Goal: Information Seeking & Learning: Check status

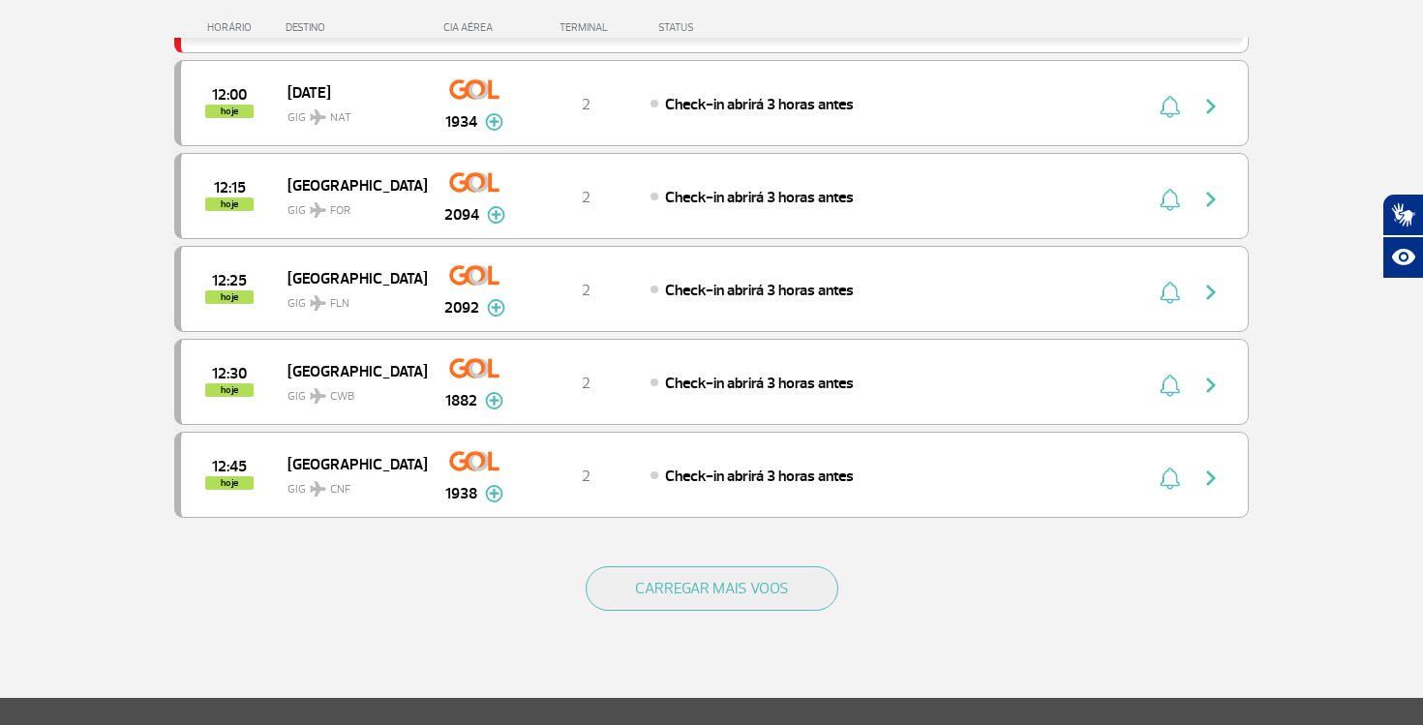
scroll to position [1673, 0]
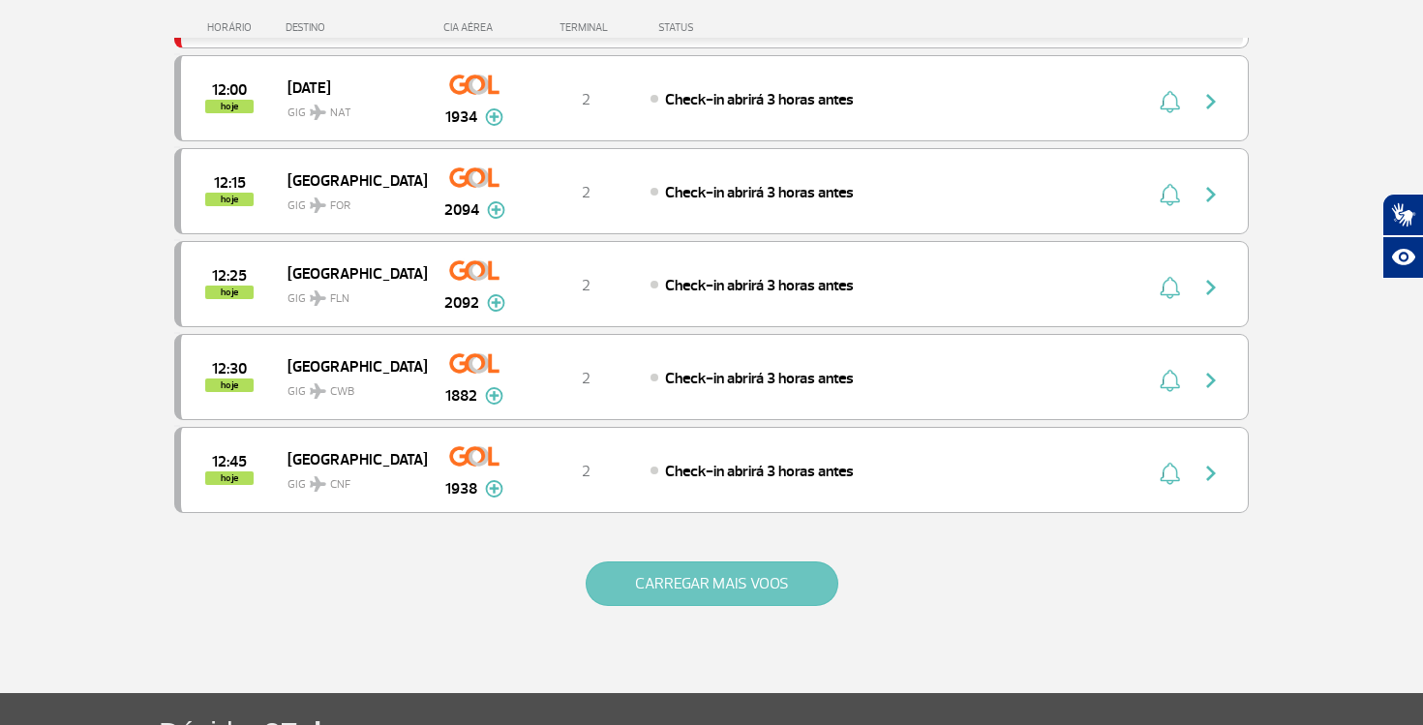
click at [678, 594] on button "CARREGAR MAIS VOOS" at bounding box center [712, 583] width 253 height 45
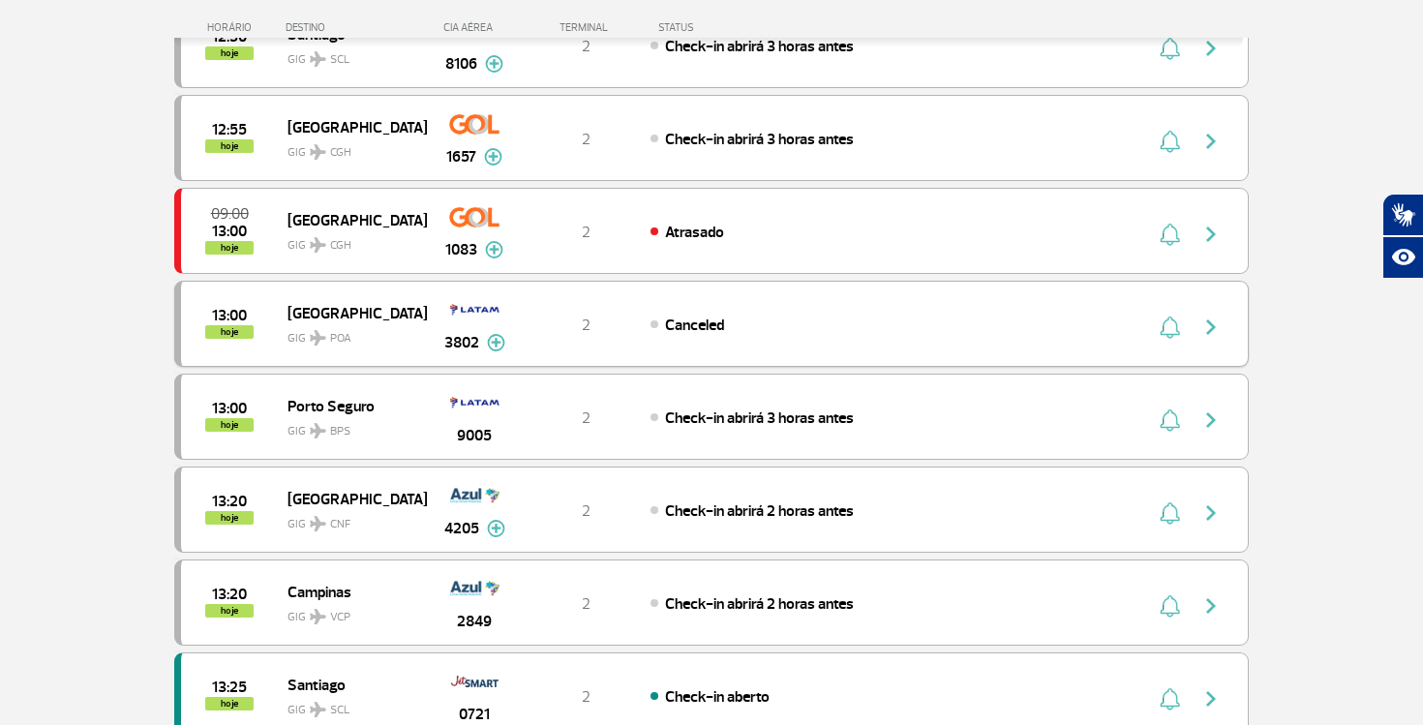
scroll to position [2215, 0]
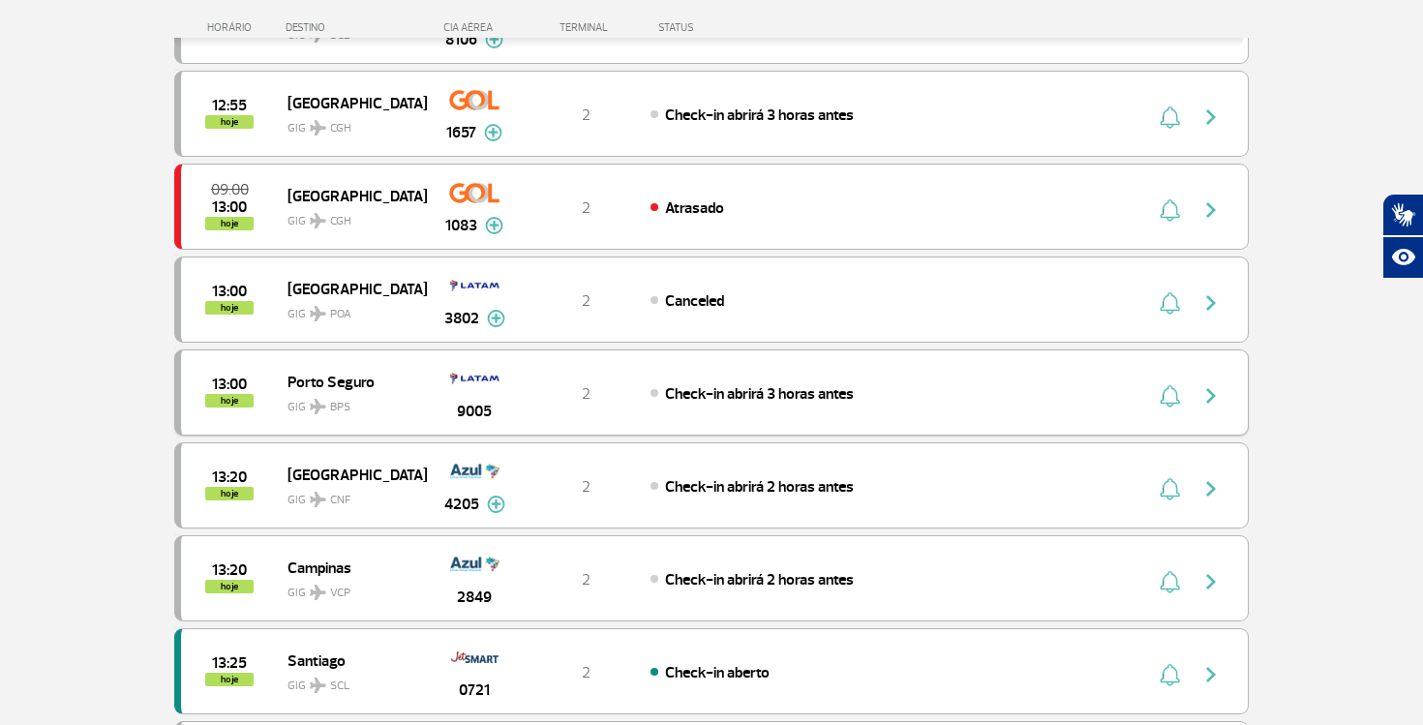
click at [1212, 384] on img "button" at bounding box center [1210, 395] width 23 height 23
click at [1213, 395] on img "button" at bounding box center [1210, 395] width 23 height 23
click at [909, 395] on div "Check-in abrirá 3 horas antes" at bounding box center [863, 392] width 427 height 21
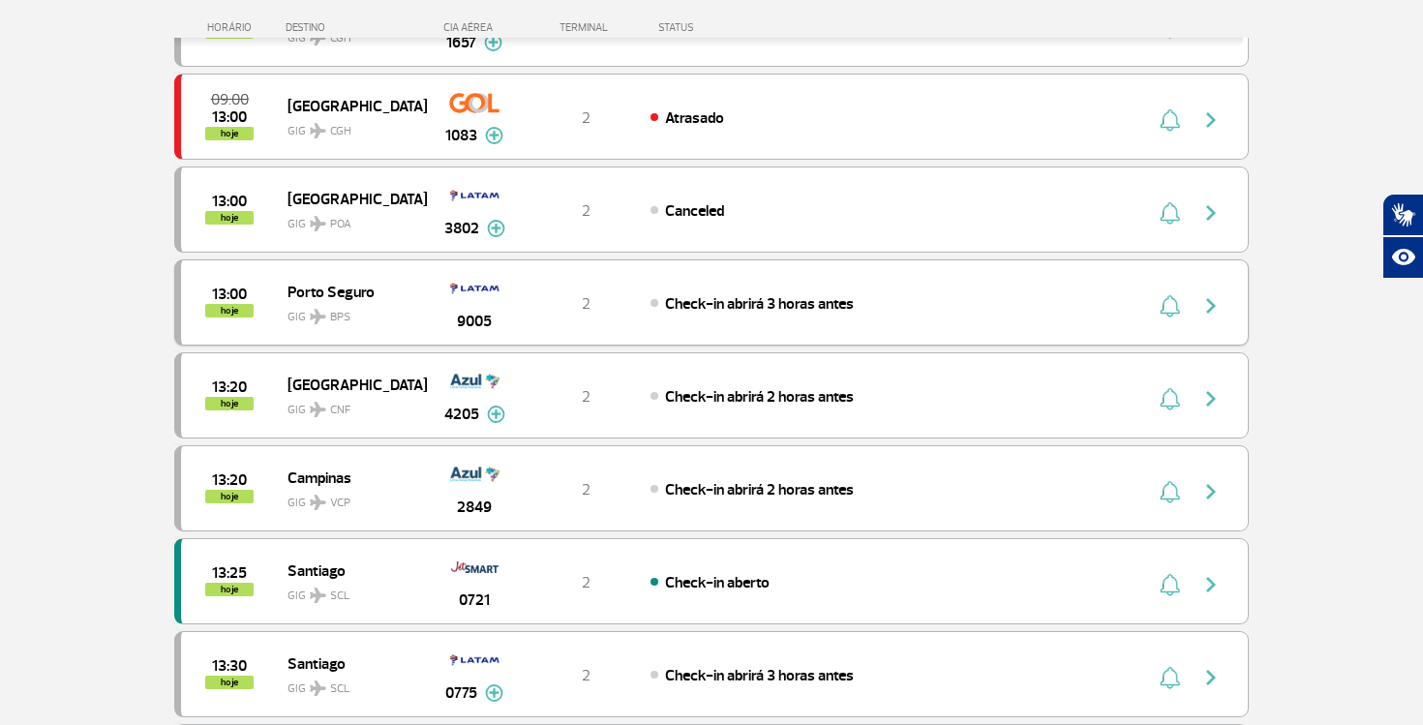
scroll to position [2304, 0]
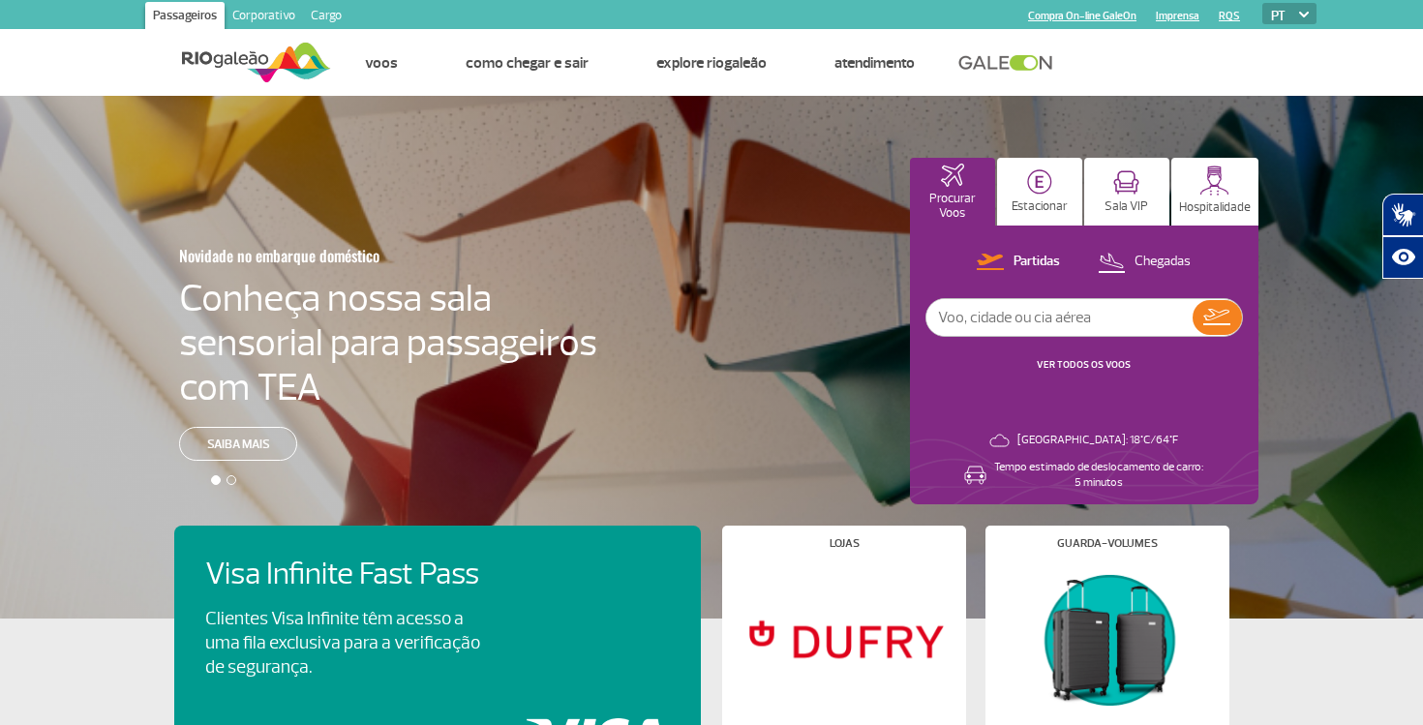
scroll to position [24, 0]
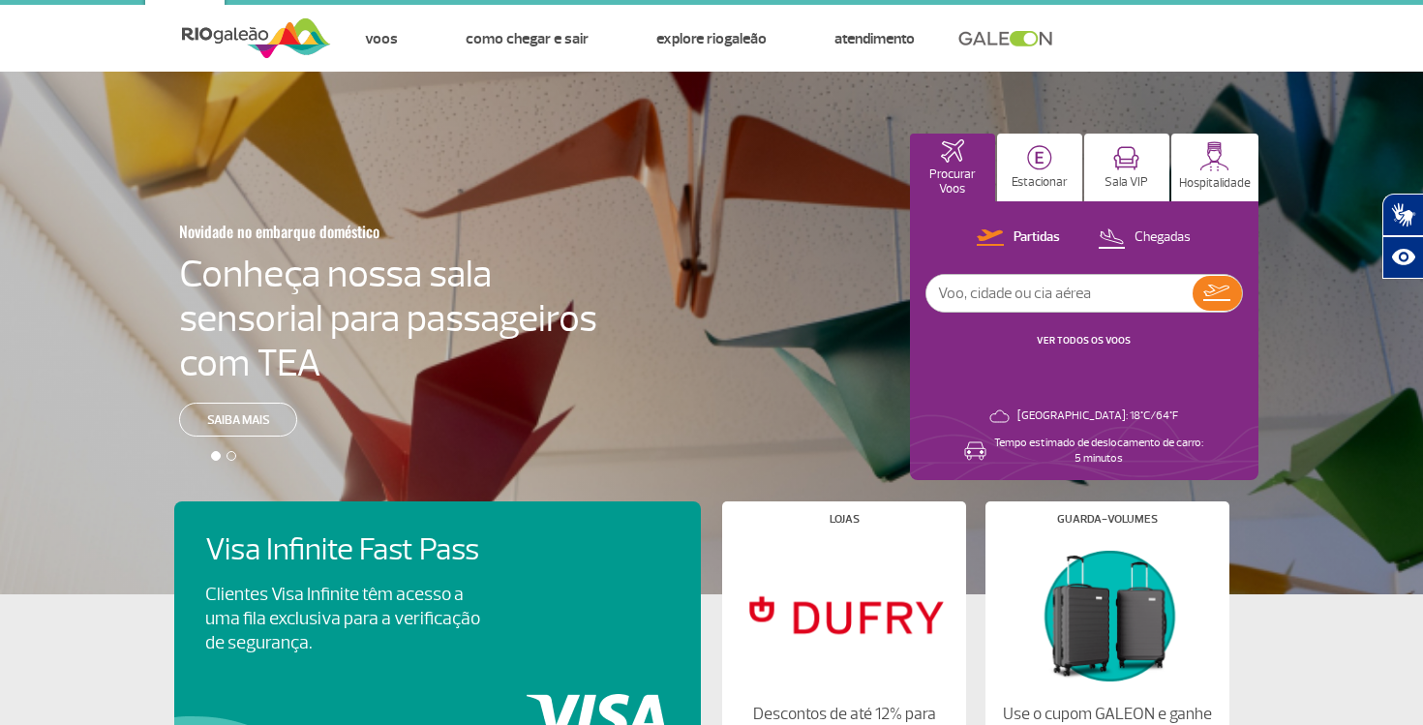
click at [1050, 296] on input "text" at bounding box center [1059, 293] width 266 height 37
type input "porto seguro"
click at [1226, 296] on img at bounding box center [1216, 293] width 27 height 16
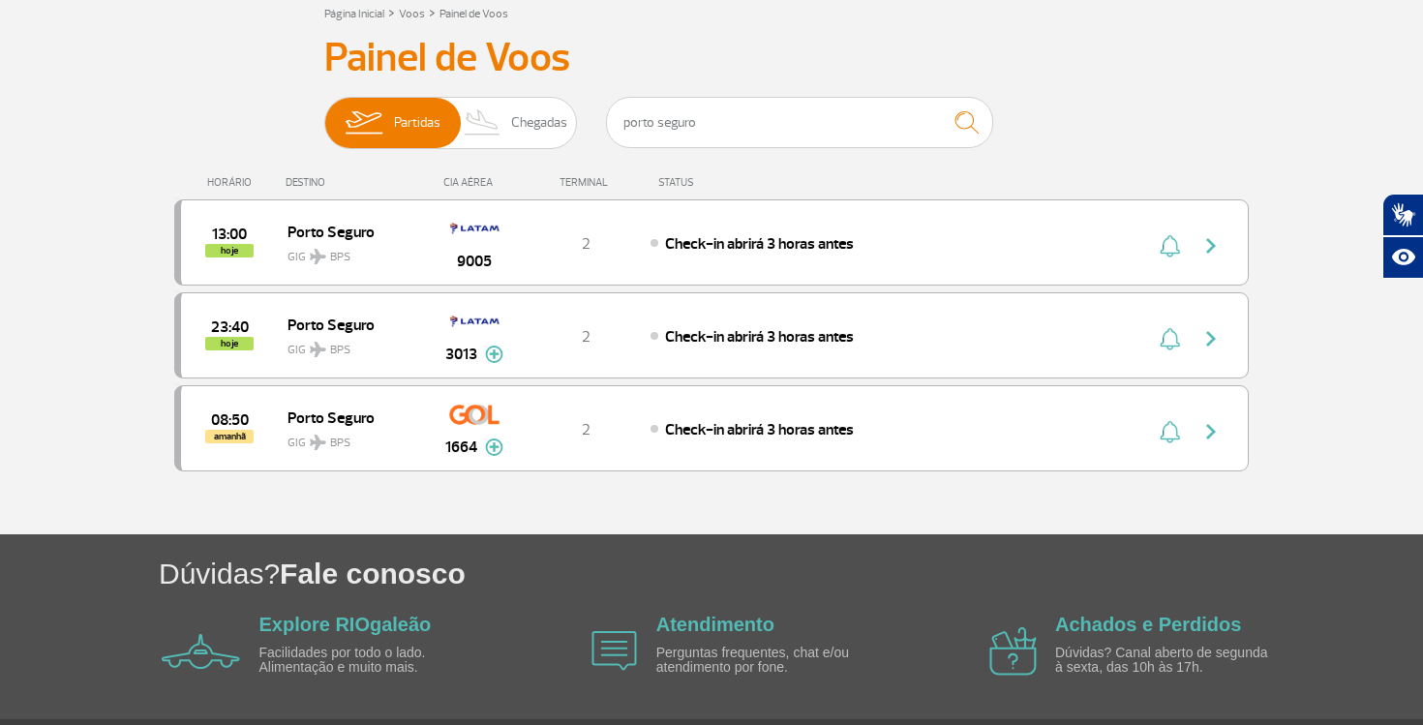
scroll to position [116, 0]
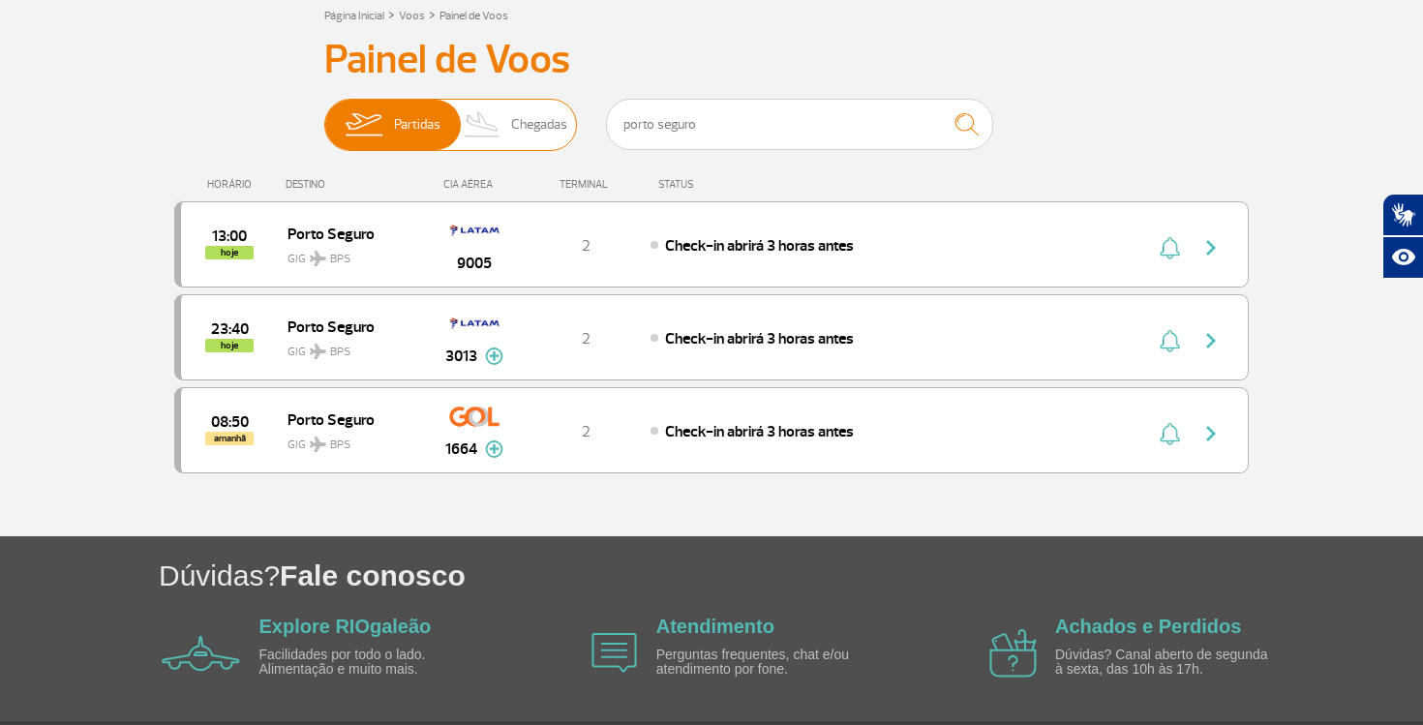
click at [525, 127] on span "Chegadas" at bounding box center [539, 125] width 56 height 50
click at [324, 115] on input "Partidas Chegadas" at bounding box center [324, 115] width 0 height 0
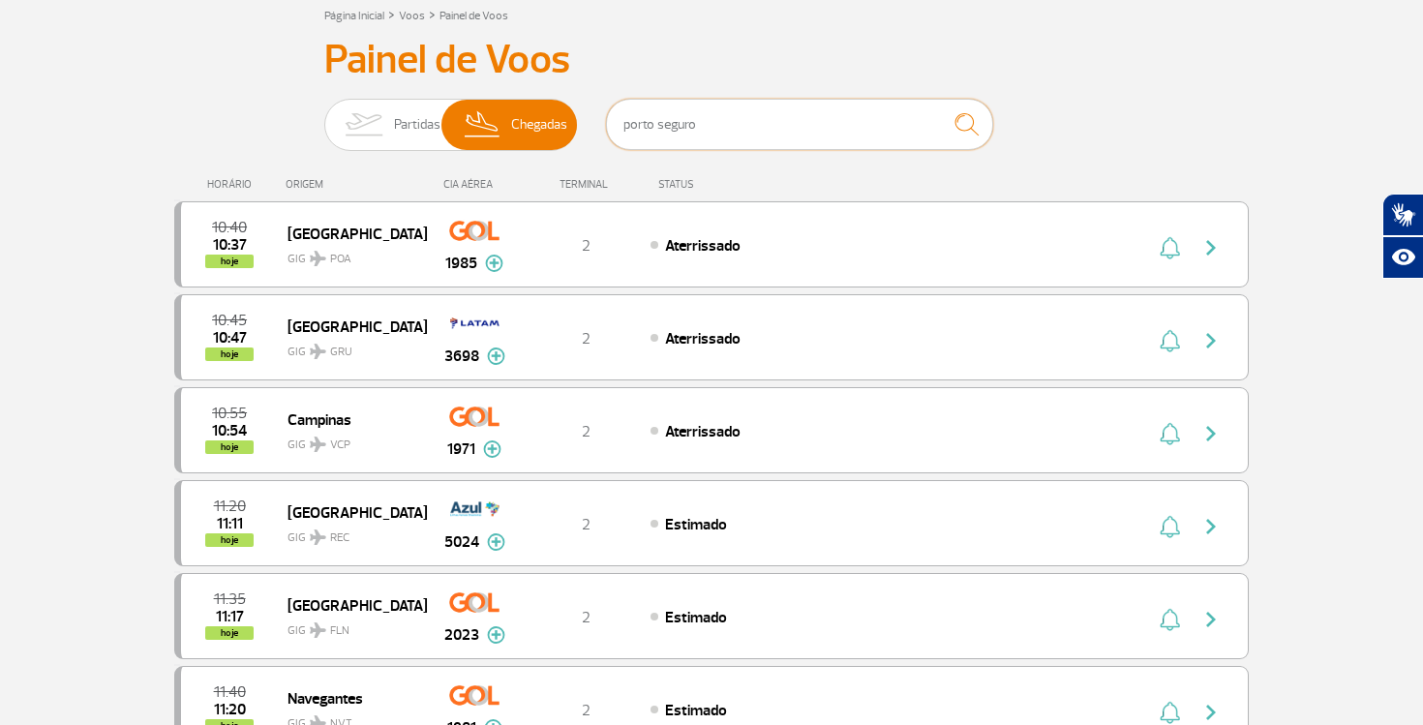
click at [718, 132] on input "porto seguro" at bounding box center [799, 124] width 387 height 51
click at [968, 133] on img "submit" at bounding box center [967, 125] width 42 height 40
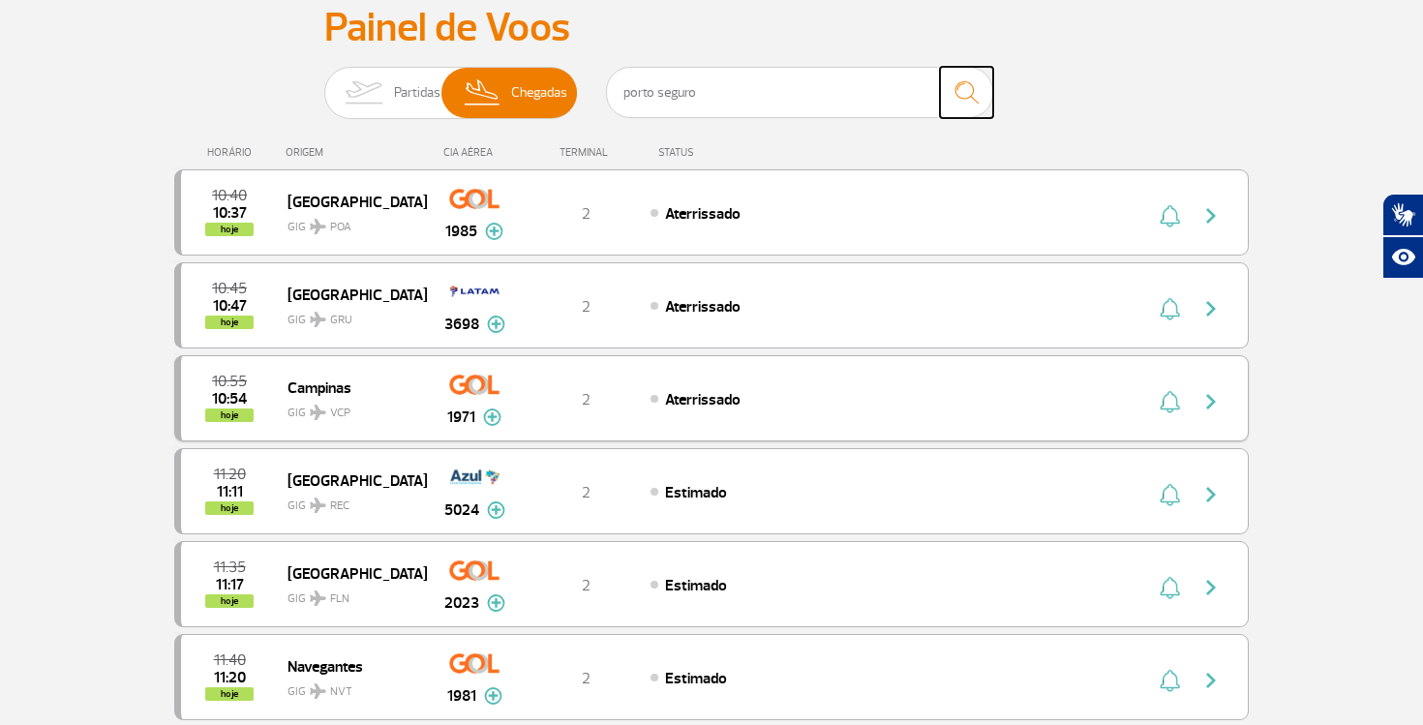
scroll to position [0, 0]
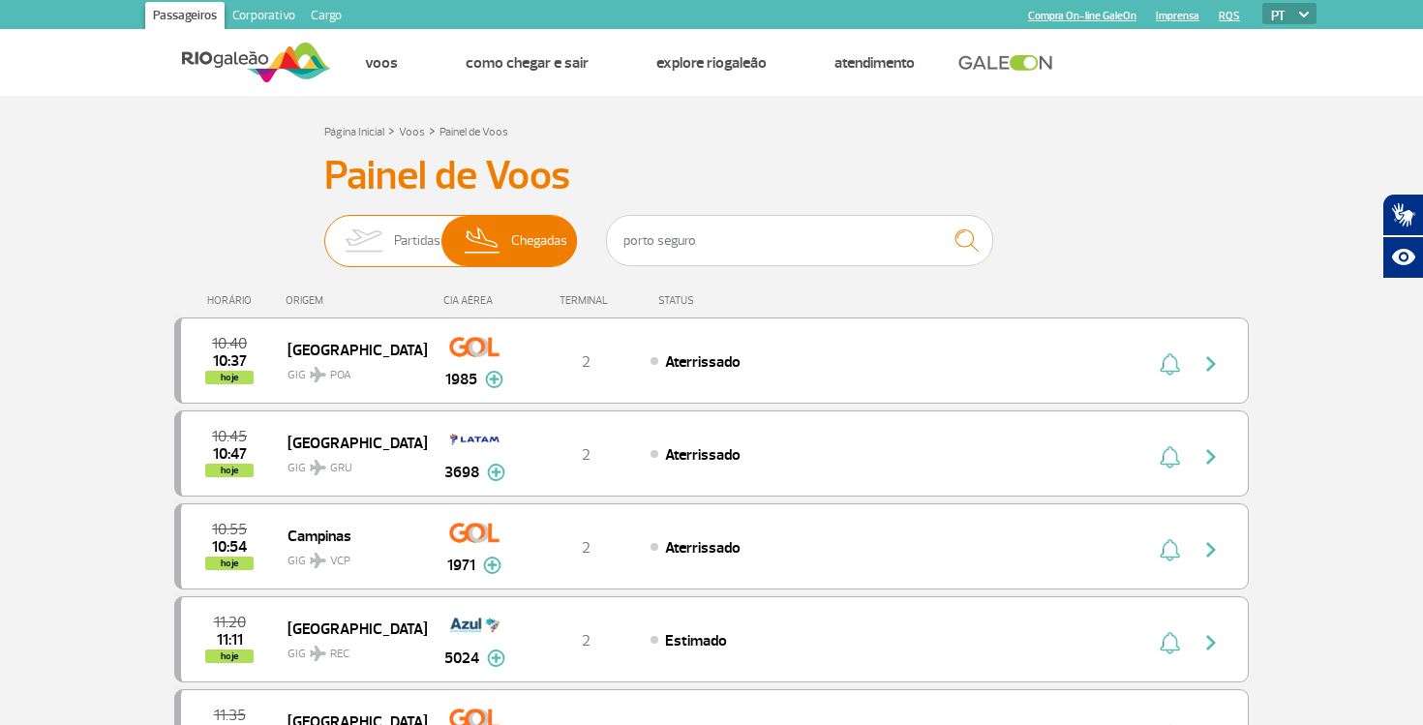
click at [406, 240] on span "Partidas" at bounding box center [417, 241] width 46 height 50
click at [324, 231] on input "Partidas Chegadas" at bounding box center [324, 231] width 0 height 0
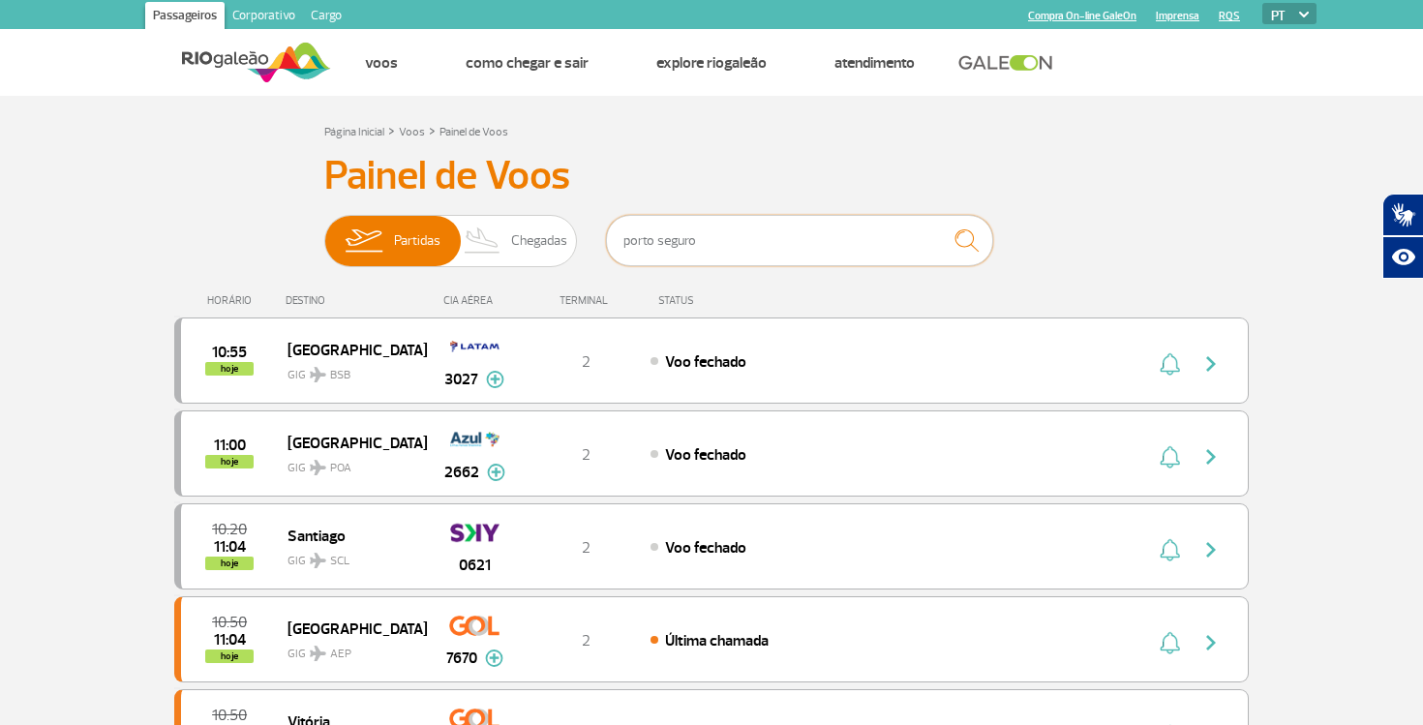
click at [797, 251] on input "porto seguro" at bounding box center [799, 240] width 387 height 51
click at [976, 235] on img "submit" at bounding box center [967, 241] width 42 height 40
click at [863, 246] on input "porto seguro" at bounding box center [799, 240] width 387 height 51
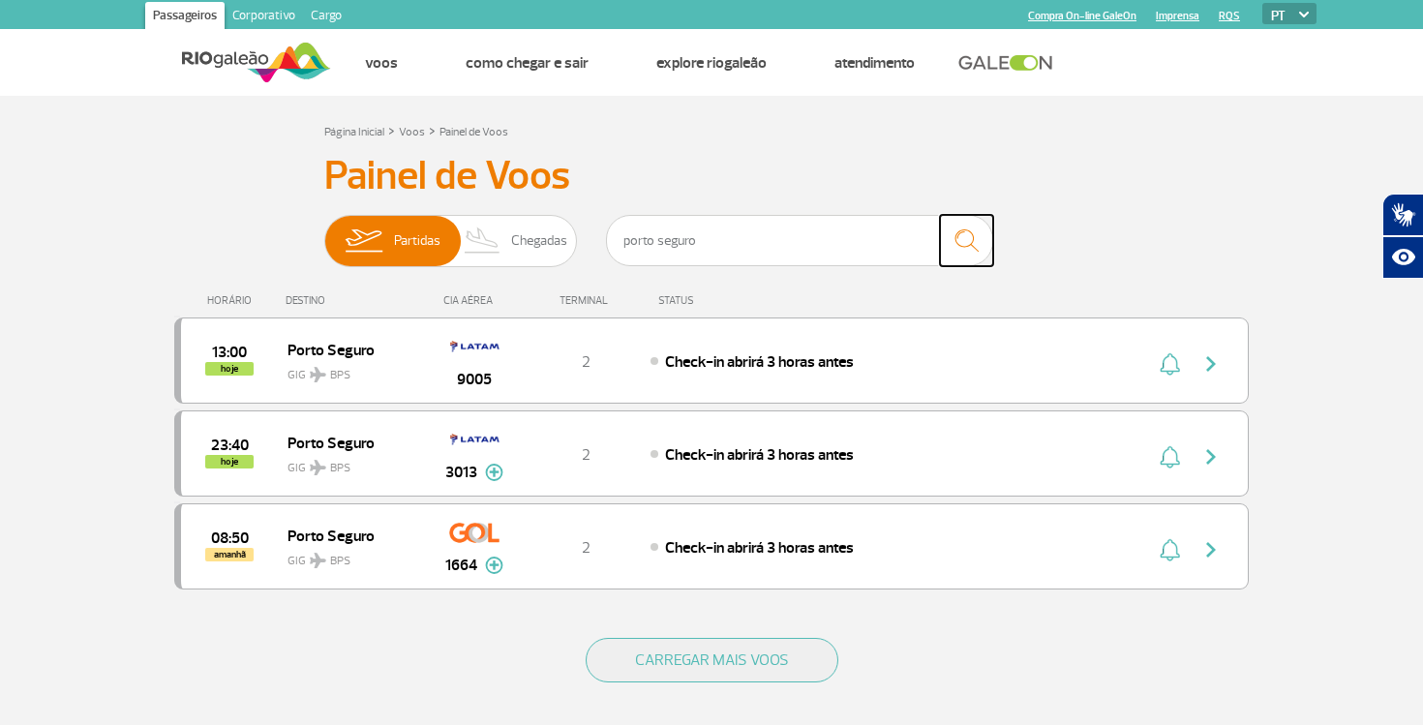
click at [967, 245] on img "submit" at bounding box center [967, 241] width 42 height 40
click at [1148, 246] on div "Painel de Voos Partidas Chegadas porto seguro 13:00 hoje Porto Seguro GIG BPS 9…" at bounding box center [711, 383] width 1074 height 462
click at [475, 366] on div "9005" at bounding box center [474, 360] width 96 height 61
click at [558, 356] on div "2" at bounding box center [587, 360] width 128 height 21
click at [533, 371] on div "2" at bounding box center [587, 360] width 128 height 21
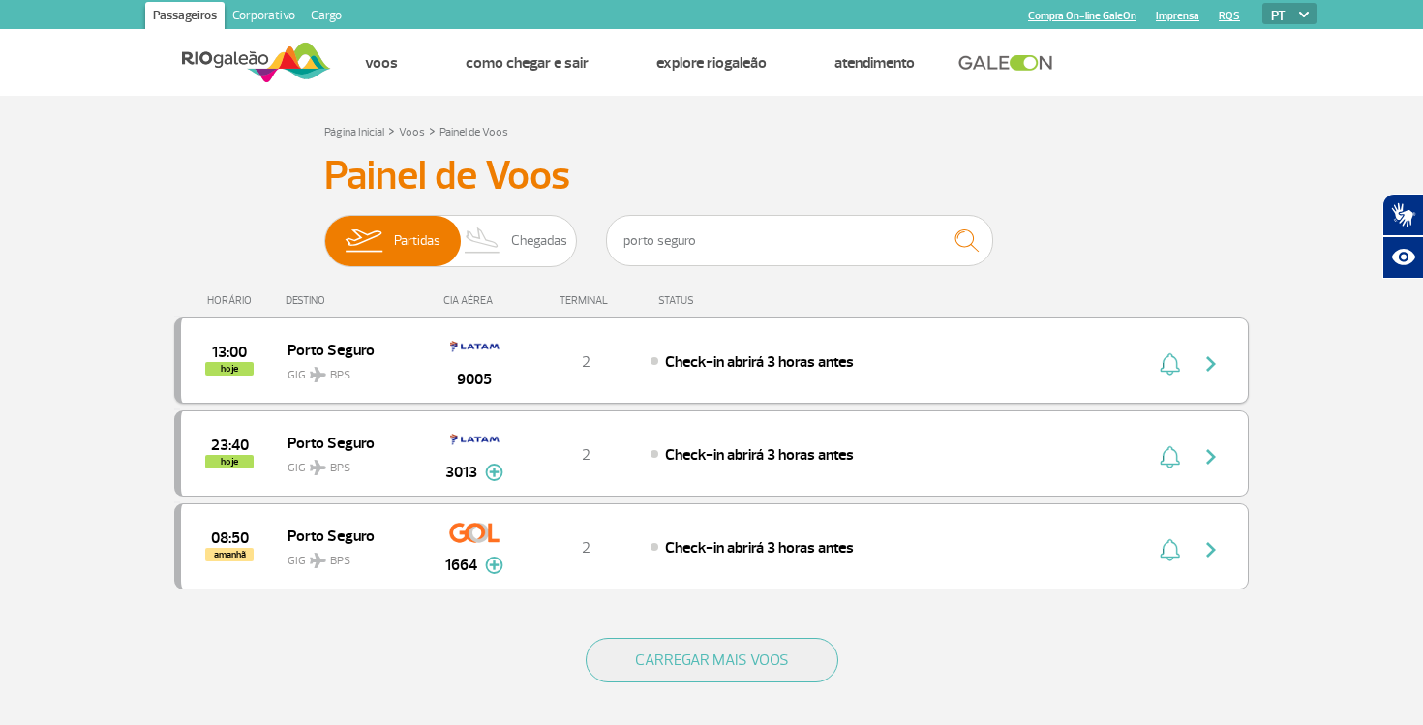
click at [531, 342] on div "13:00 hoje Porto Seguro GIG BPS 9005 2 Check-in abrirá 3 horas antes" at bounding box center [711, 360] width 1074 height 86
click at [507, 355] on div "9005" at bounding box center [474, 360] width 96 height 61
click at [876, 237] on input "porto seguro" at bounding box center [799, 240] width 387 height 51
click at [459, 135] on link "Painel de Voos" at bounding box center [473, 132] width 69 height 15
click at [414, 131] on link "Voos" at bounding box center [412, 132] width 26 height 15
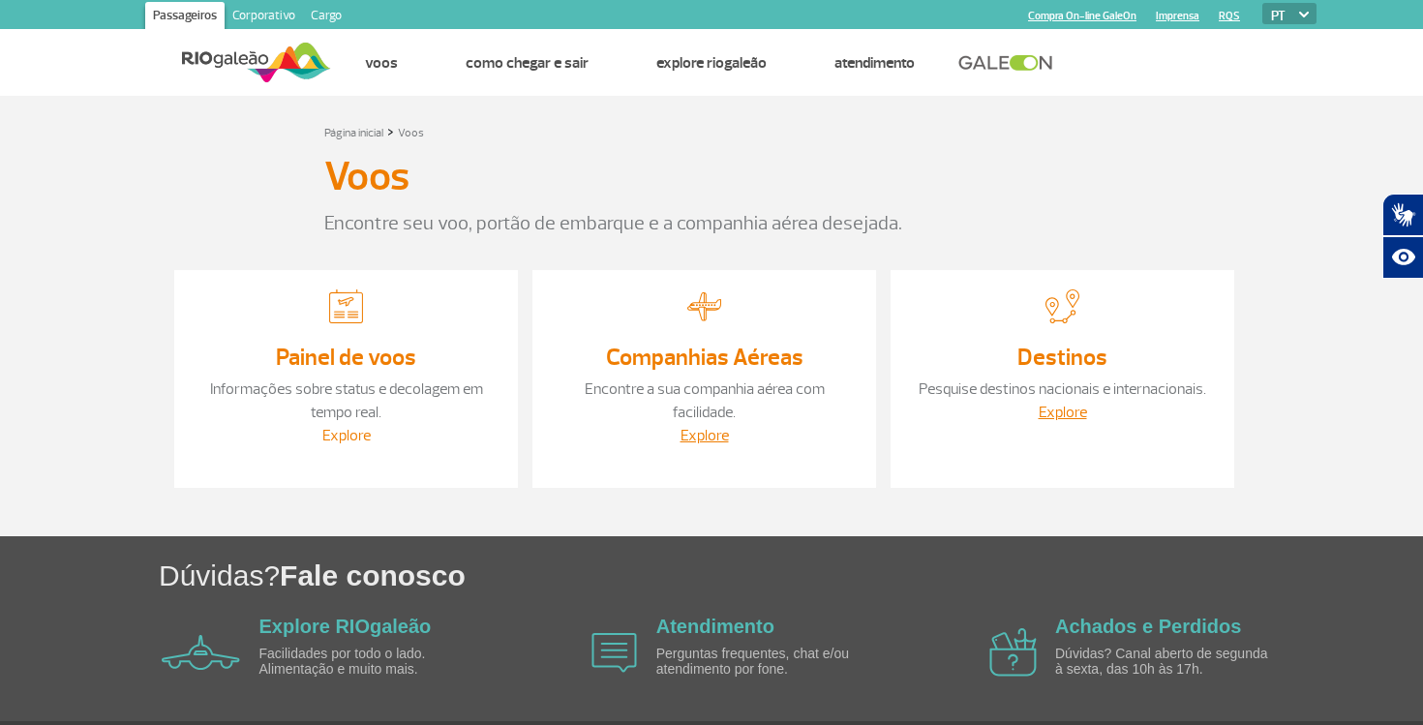
click at [357, 436] on link "Explore" at bounding box center [346, 435] width 48 height 19
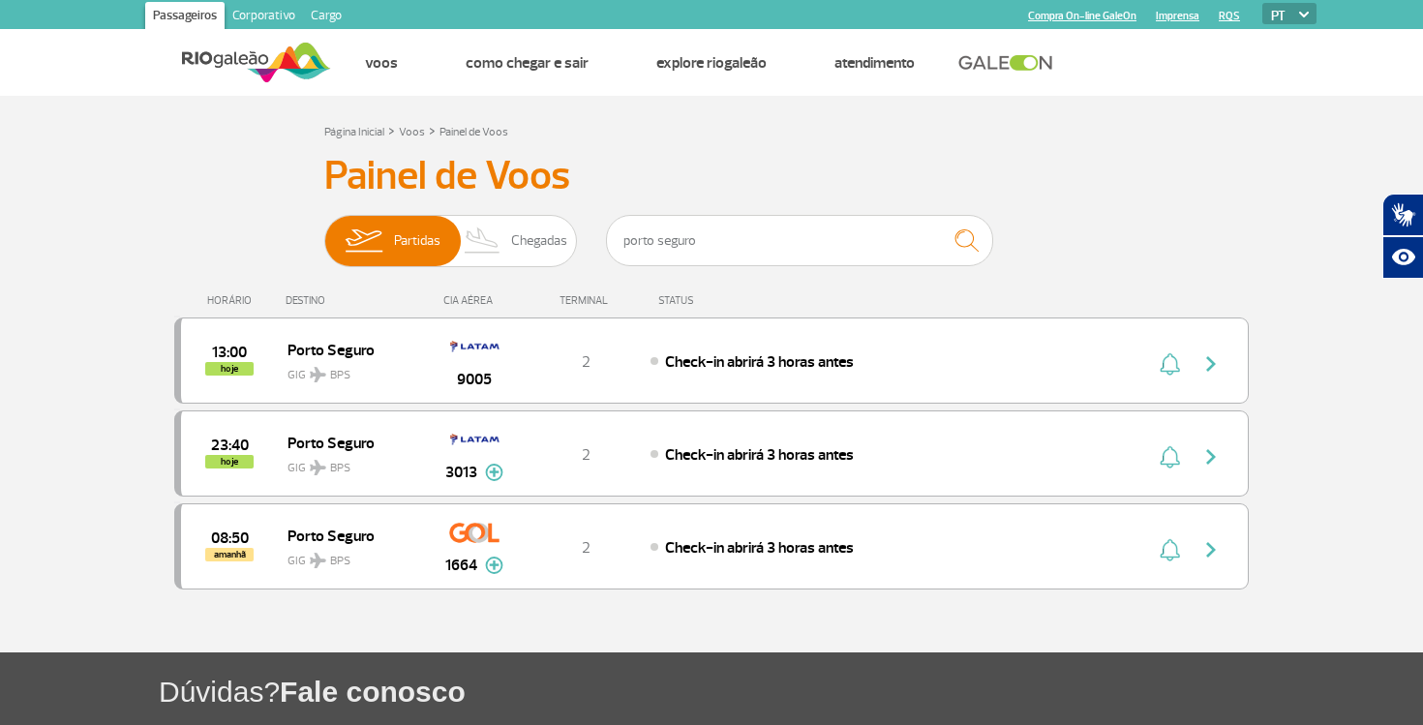
click at [833, 266] on div "porto seguro" at bounding box center [799, 244] width 387 height 58
click at [833, 257] on input "porto seguro" at bounding box center [799, 240] width 387 height 51
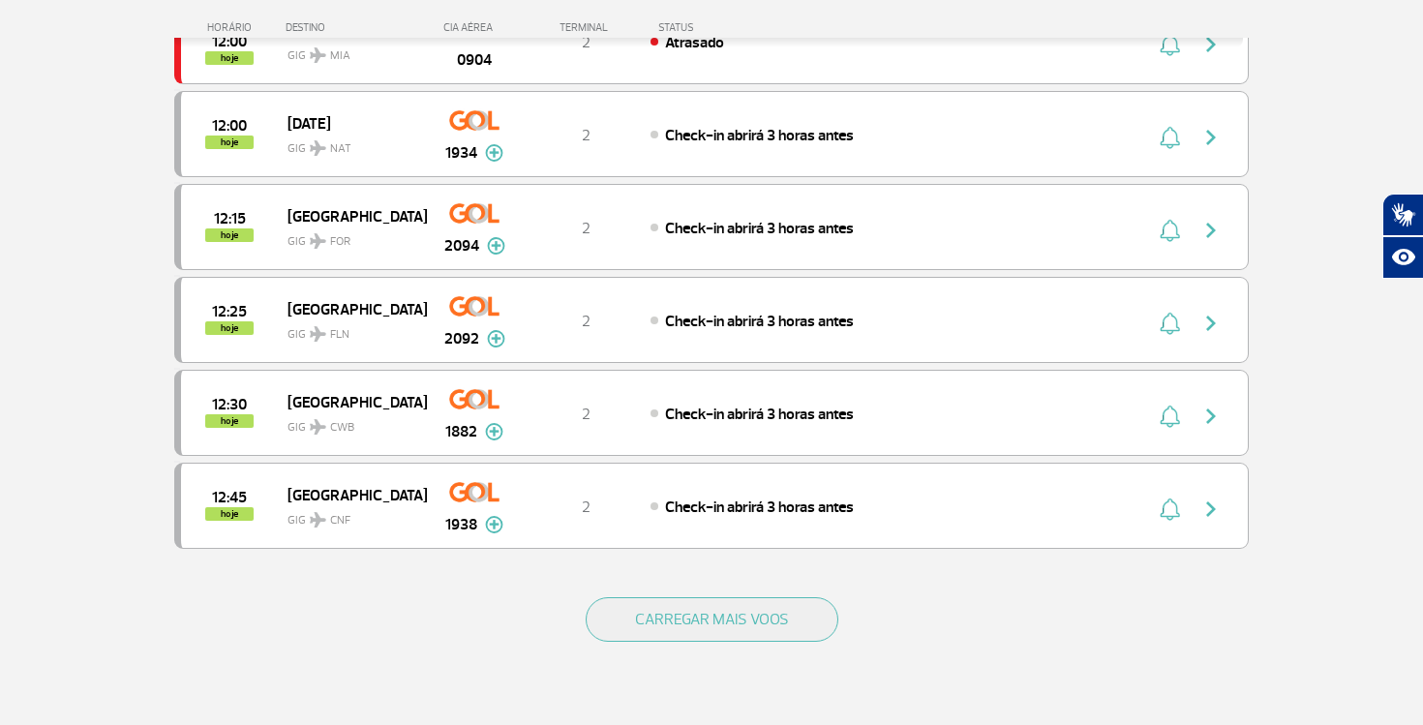
scroll to position [1639, 0]
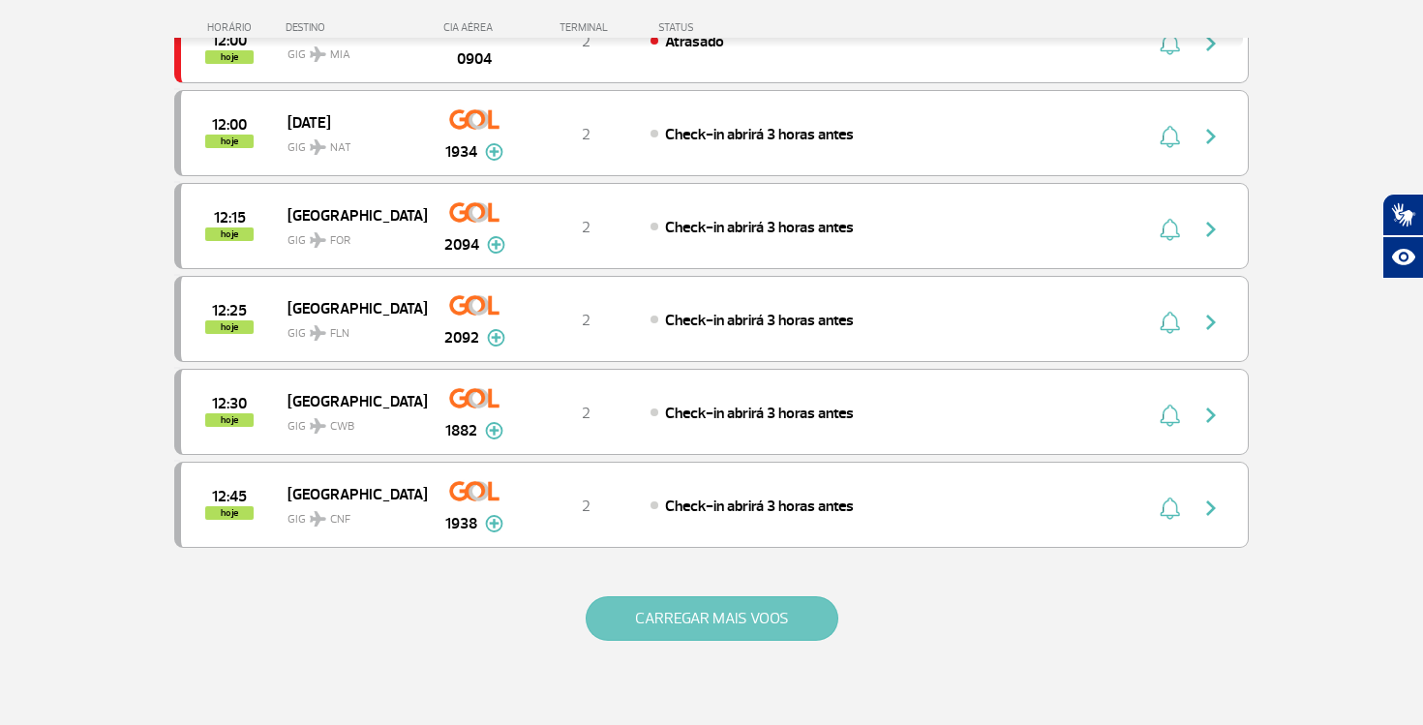
click at [737, 618] on button "CARREGAR MAIS VOOS" at bounding box center [712, 618] width 253 height 45
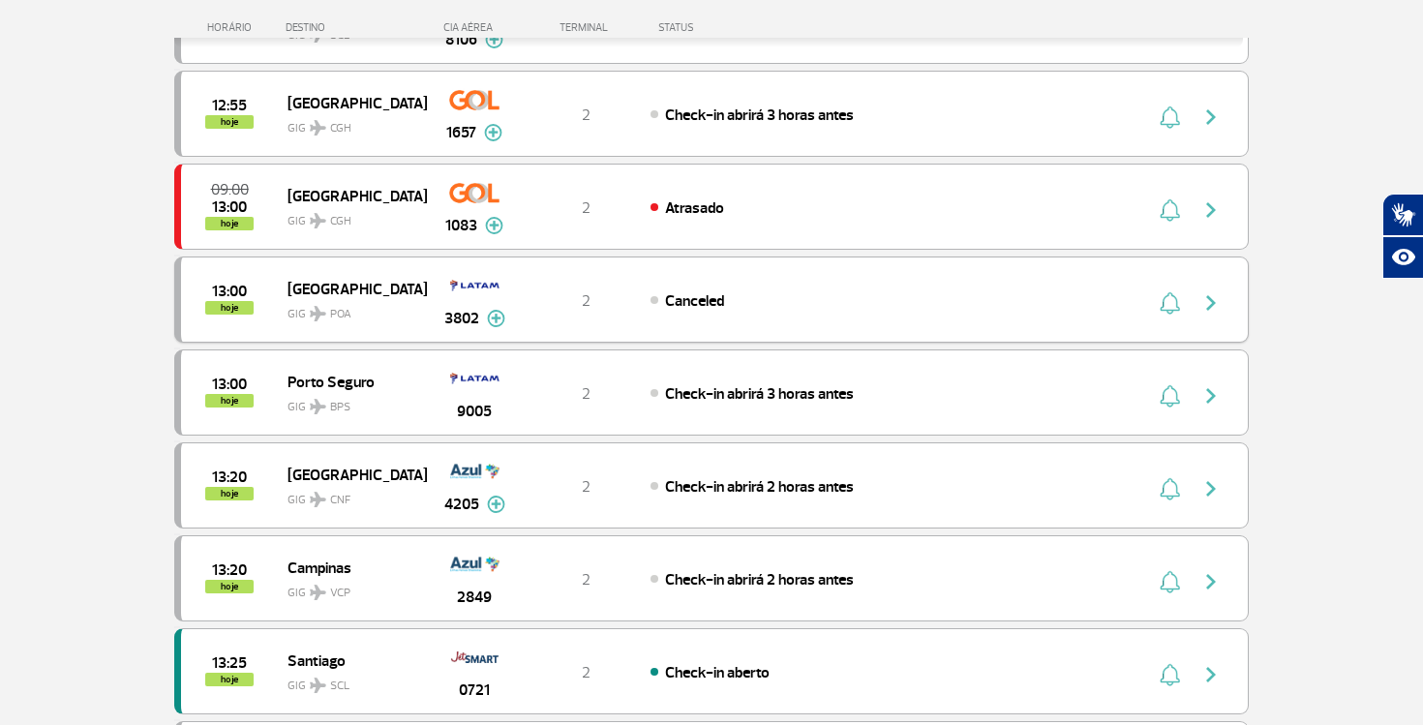
scroll to position [2219, 0]
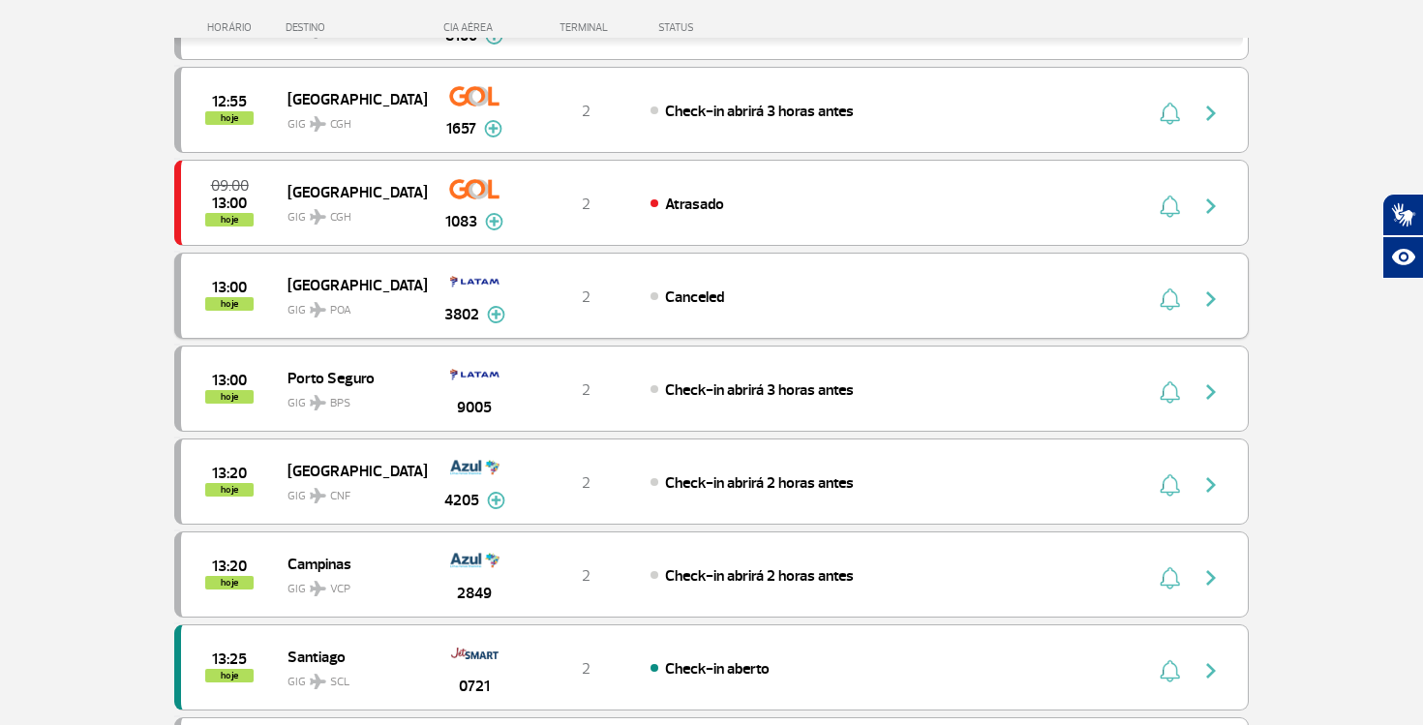
click at [497, 316] on img at bounding box center [496, 314] width 18 height 17
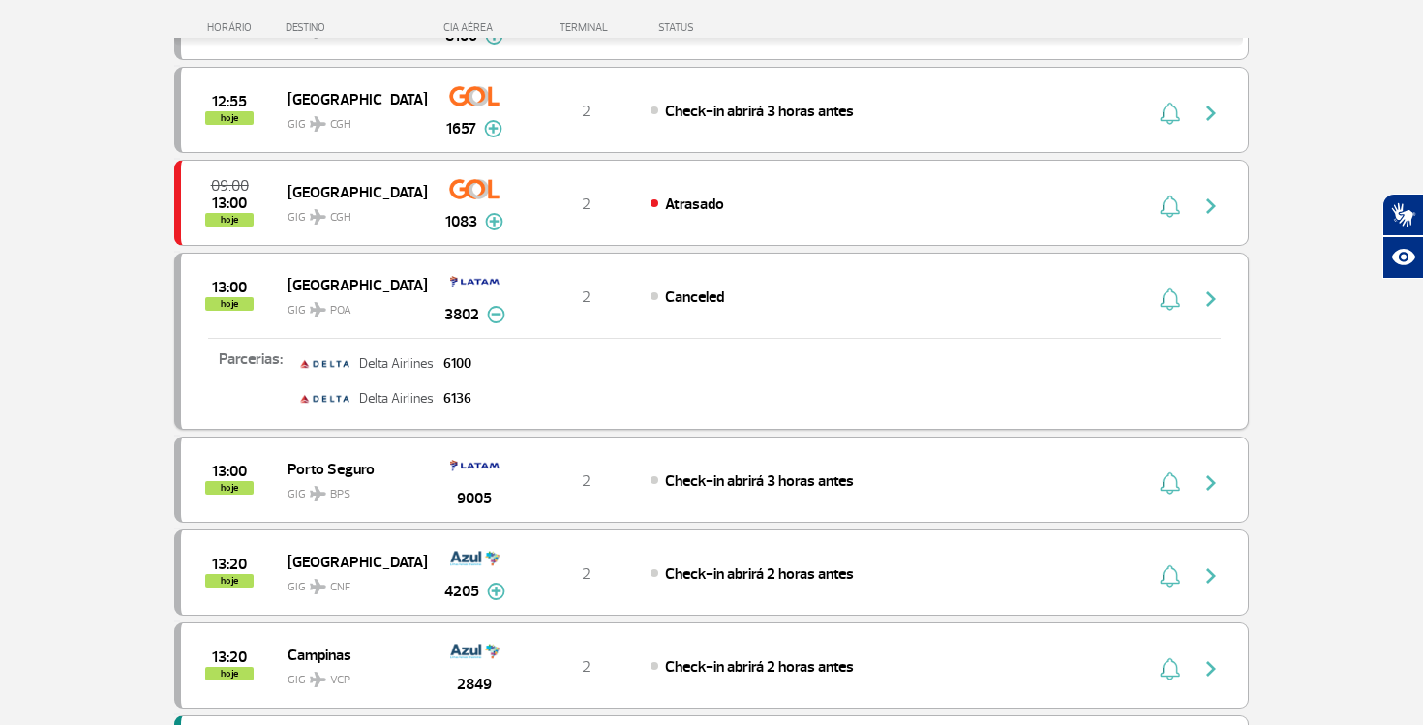
click at [497, 316] on img at bounding box center [496, 314] width 18 height 17
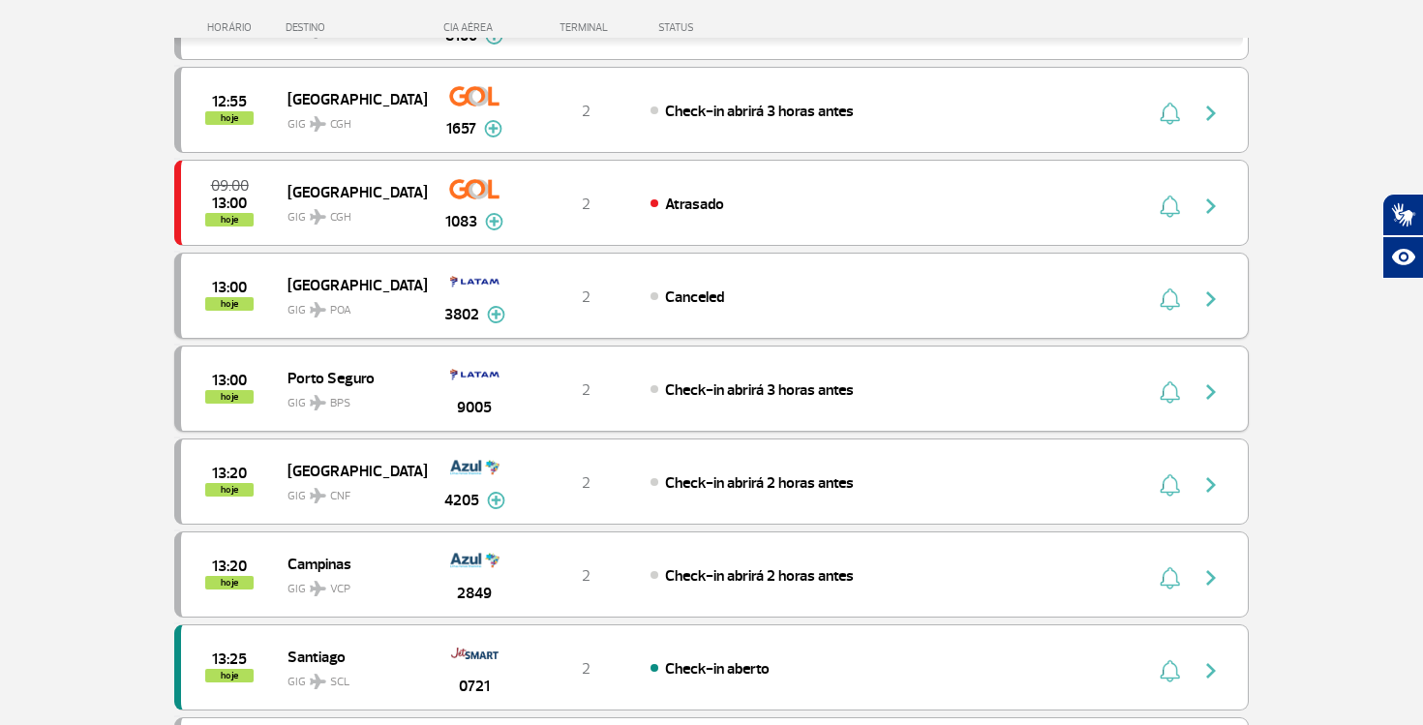
click at [481, 409] on span "9005" at bounding box center [474, 407] width 35 height 23
click at [498, 404] on div "9005" at bounding box center [474, 388] width 96 height 61
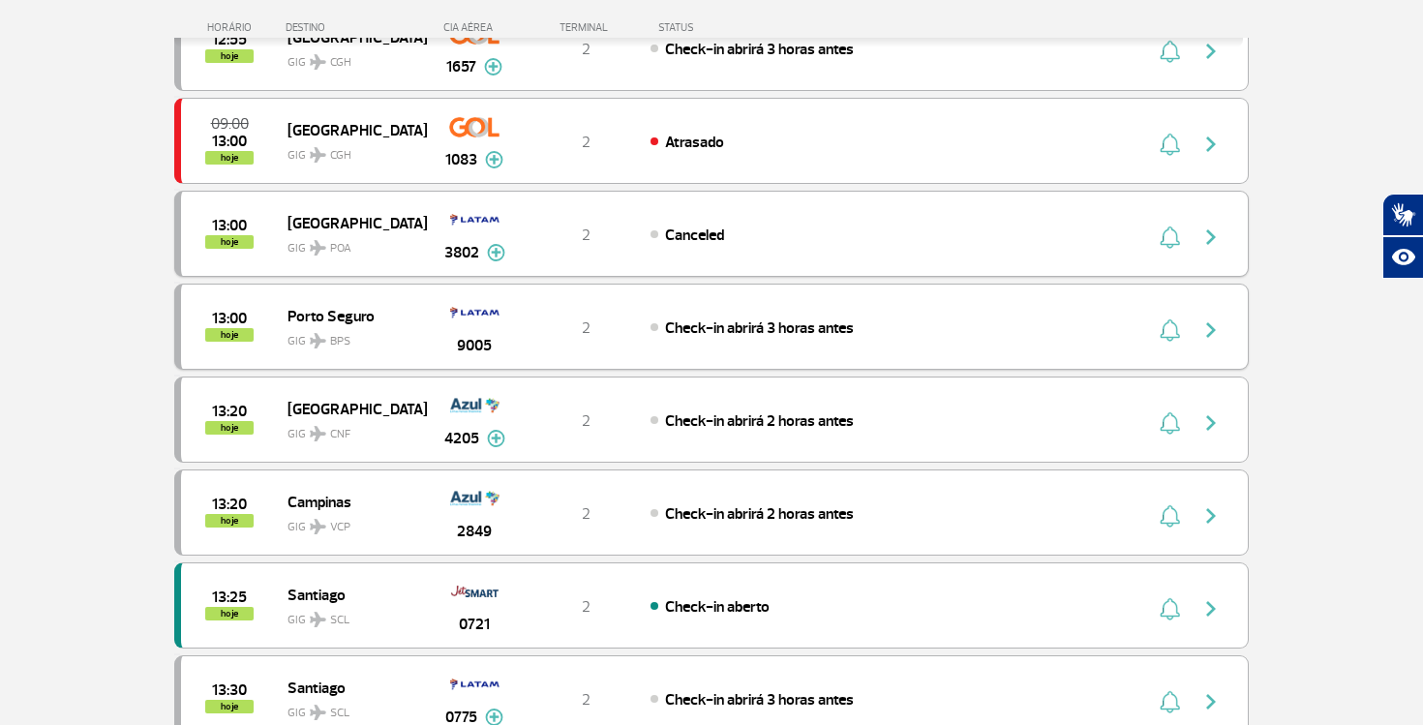
scroll to position [2290, 0]
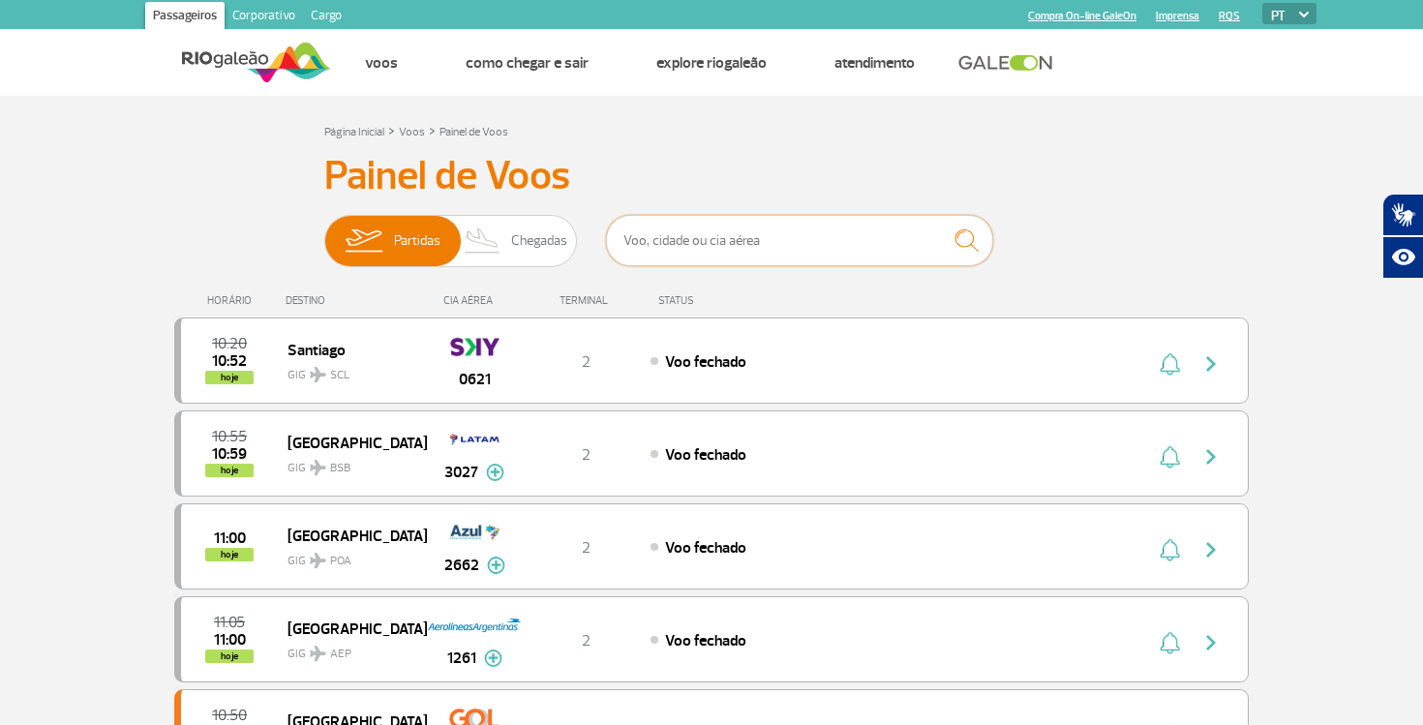
click at [684, 231] on input "text" at bounding box center [799, 240] width 387 height 51
type input "porto seguro"
